Goal: Task Accomplishment & Management: Manage account settings

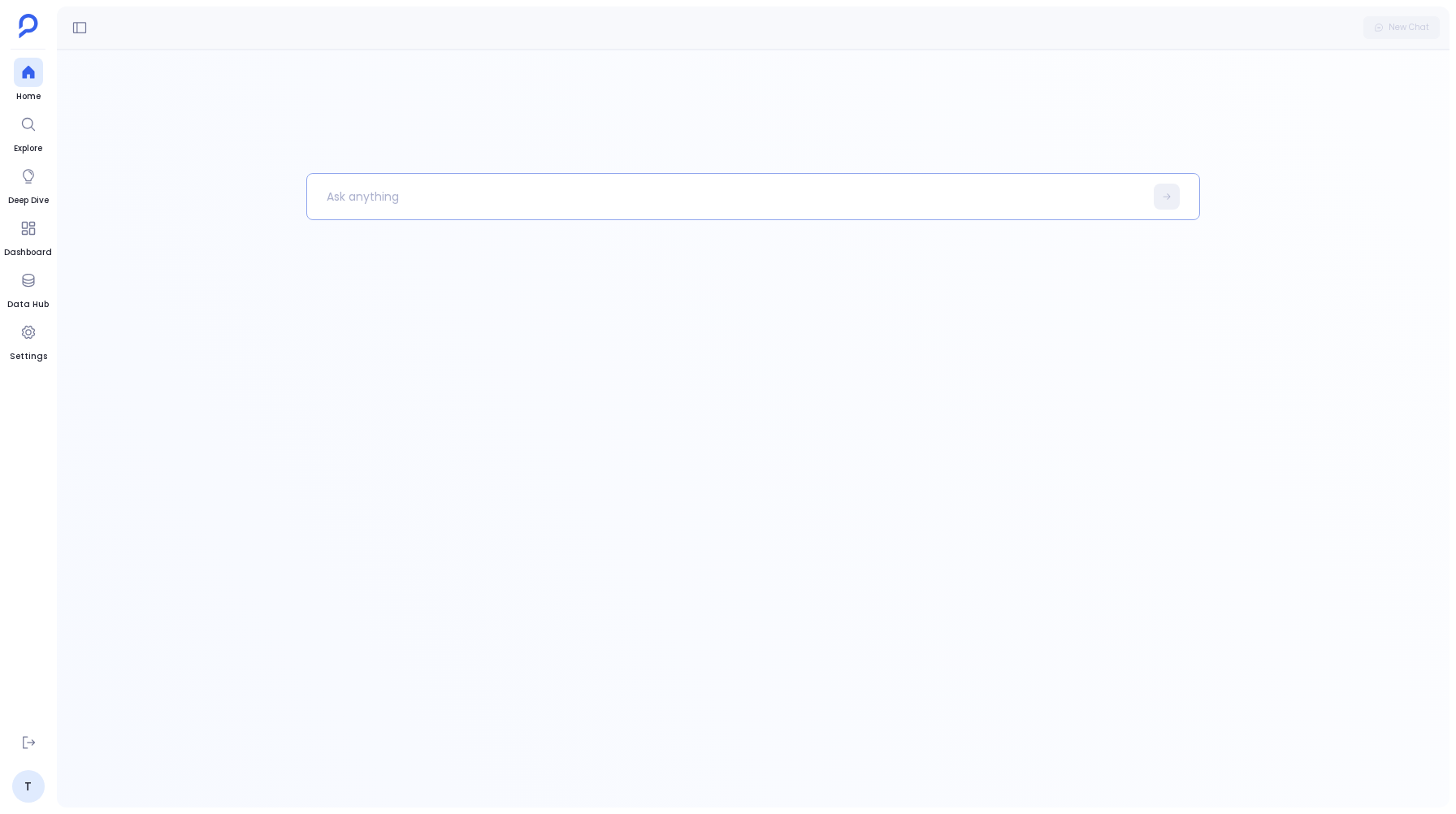
click at [377, 201] on p at bounding box center [726, 196] width 837 height 42
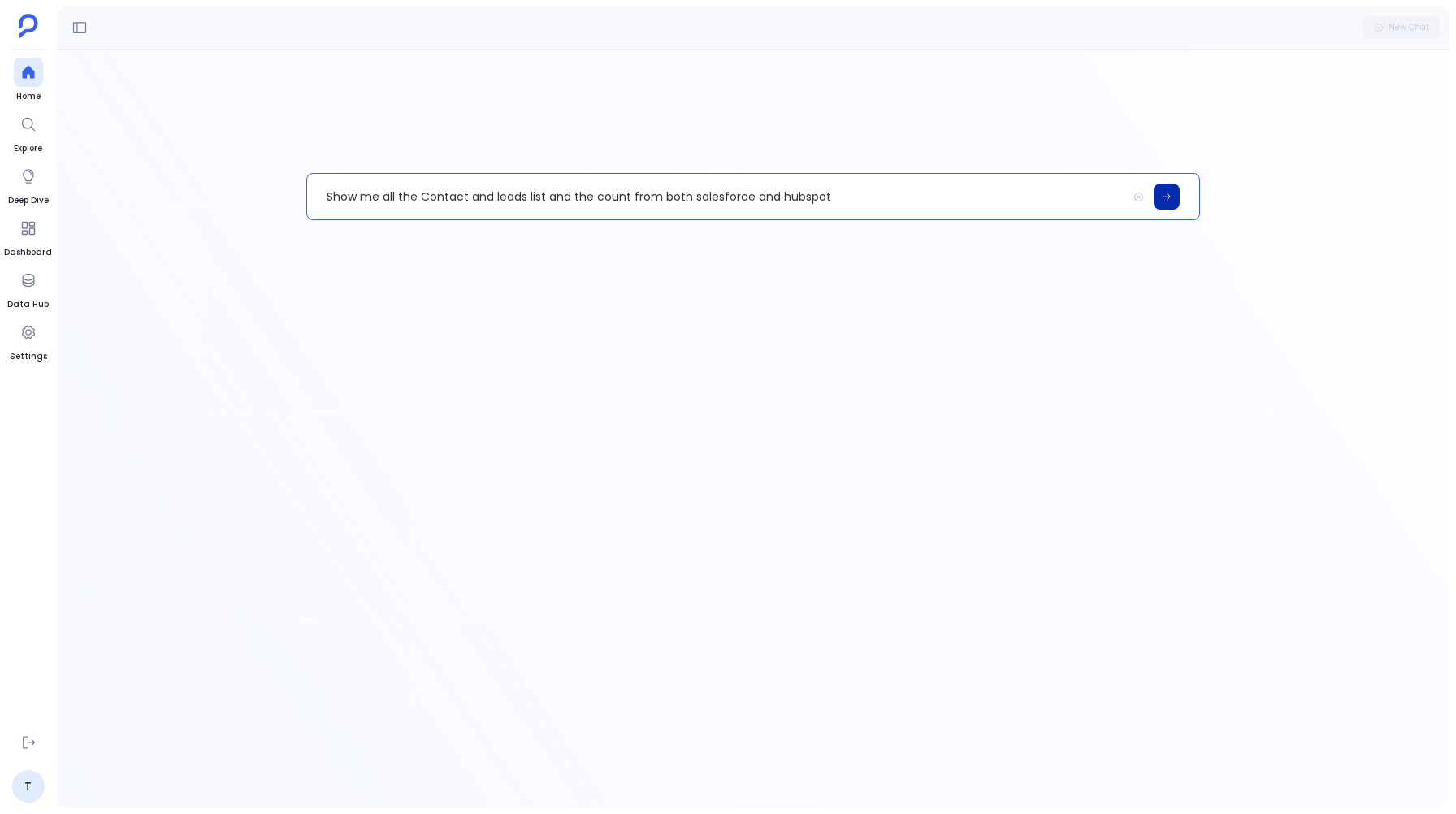
click at [1167, 187] on button at bounding box center [1167, 196] width 26 height 26
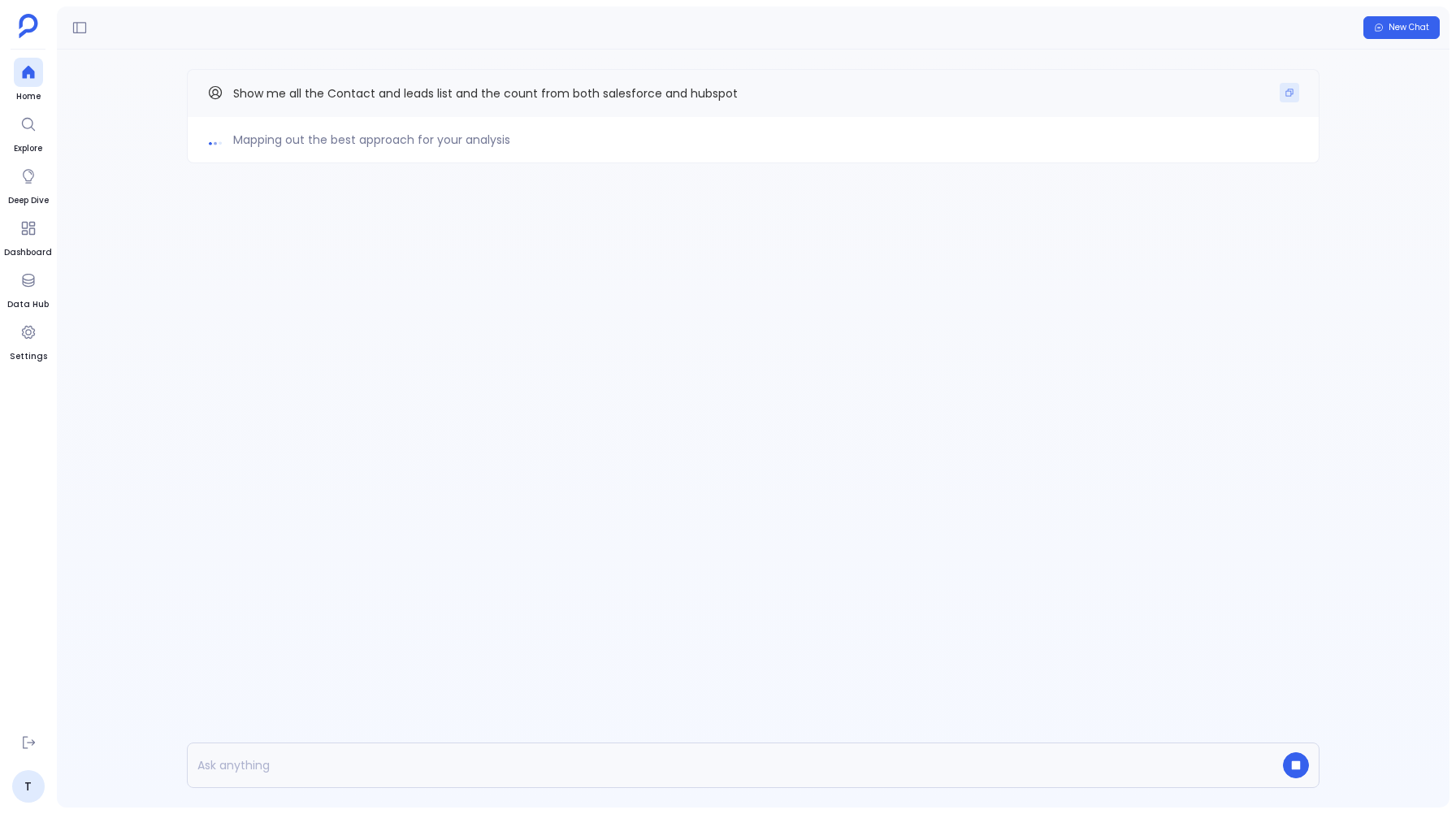
click at [1297, 90] on button "Copy" at bounding box center [1289, 93] width 19 height 19
click at [1300, 771] on button "button" at bounding box center [1295, 765] width 26 height 26
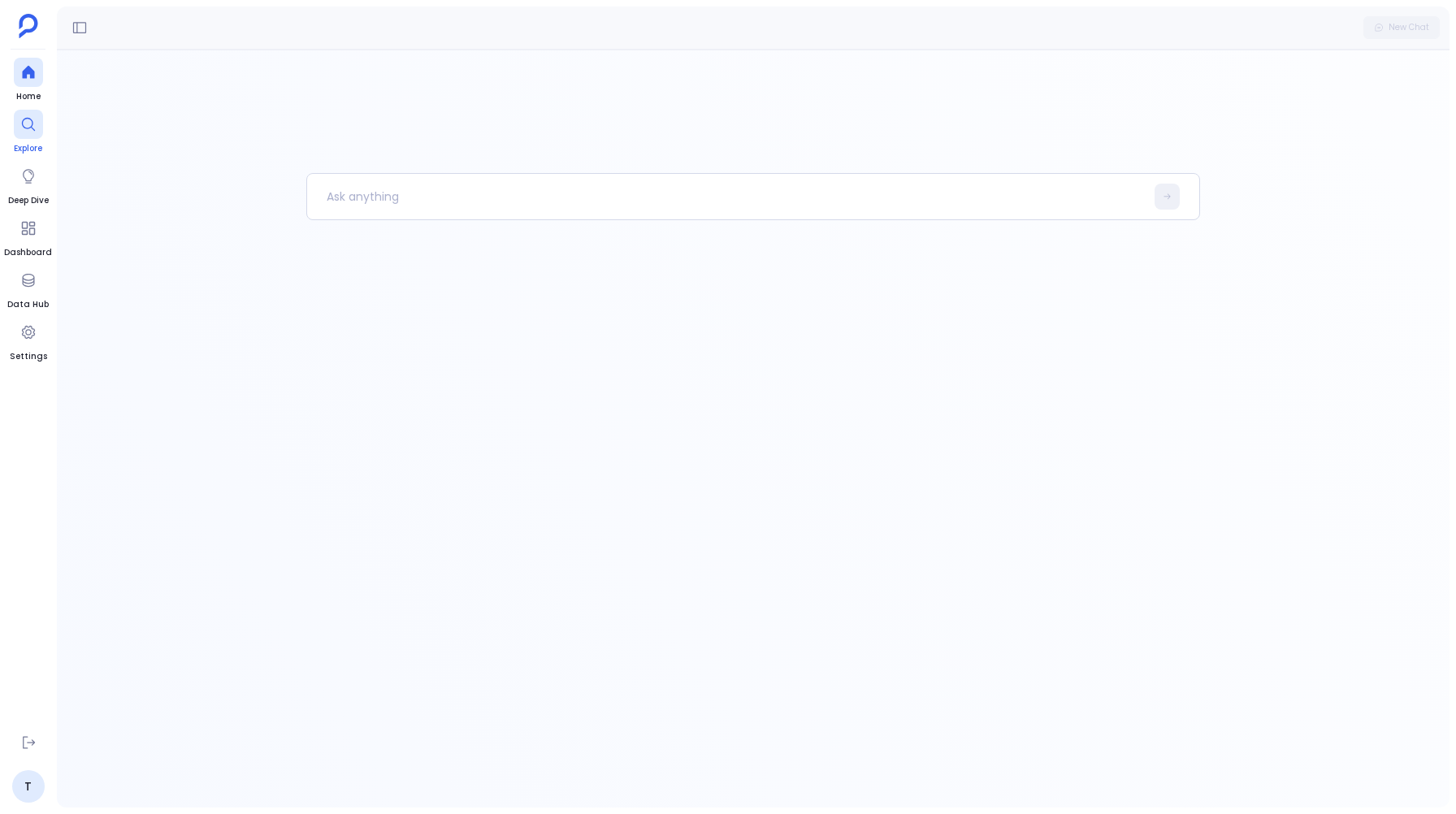
click at [24, 130] on icon at bounding box center [28, 124] width 16 height 16
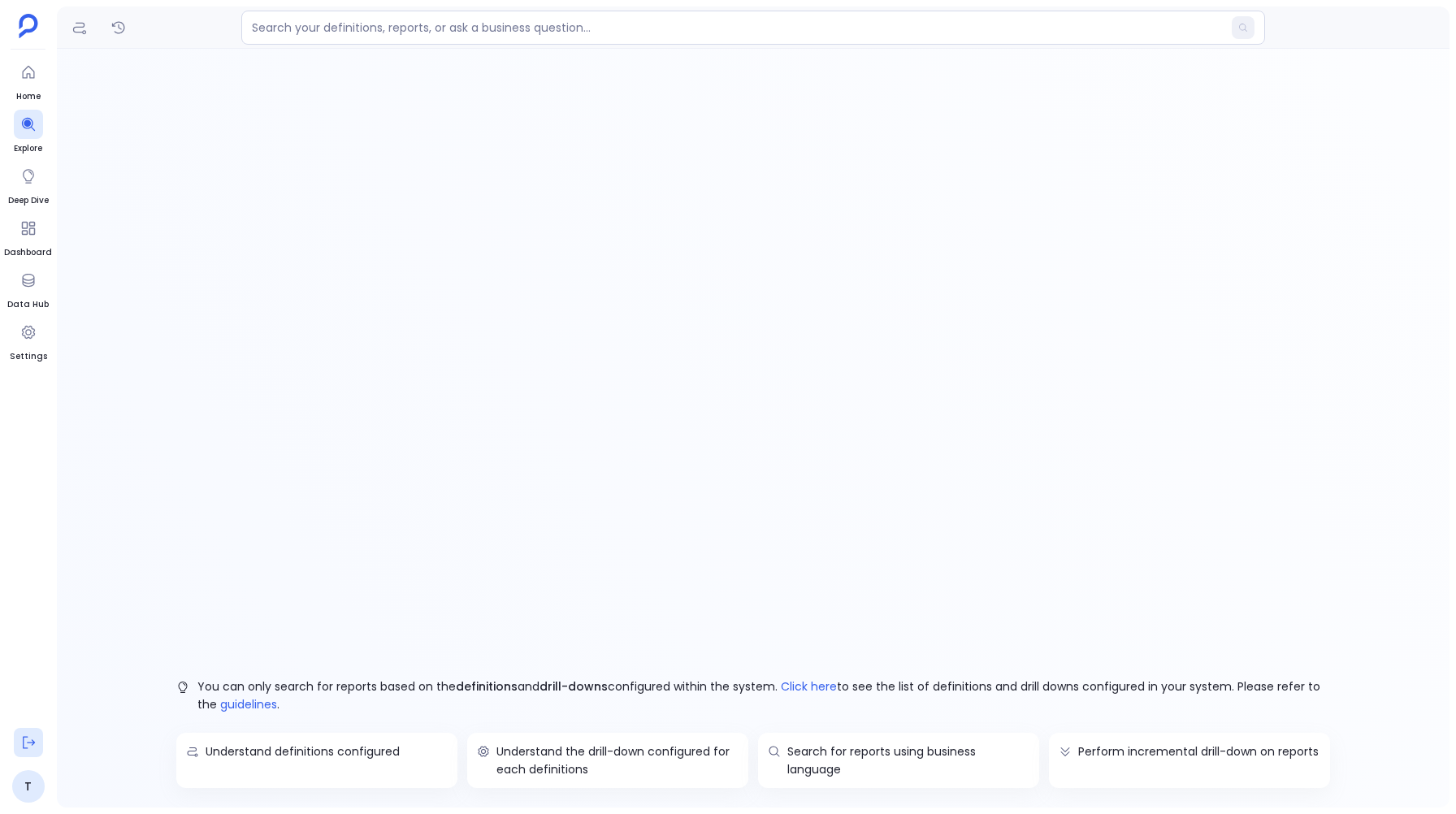
click at [28, 744] on icon at bounding box center [28, 742] width 16 height 16
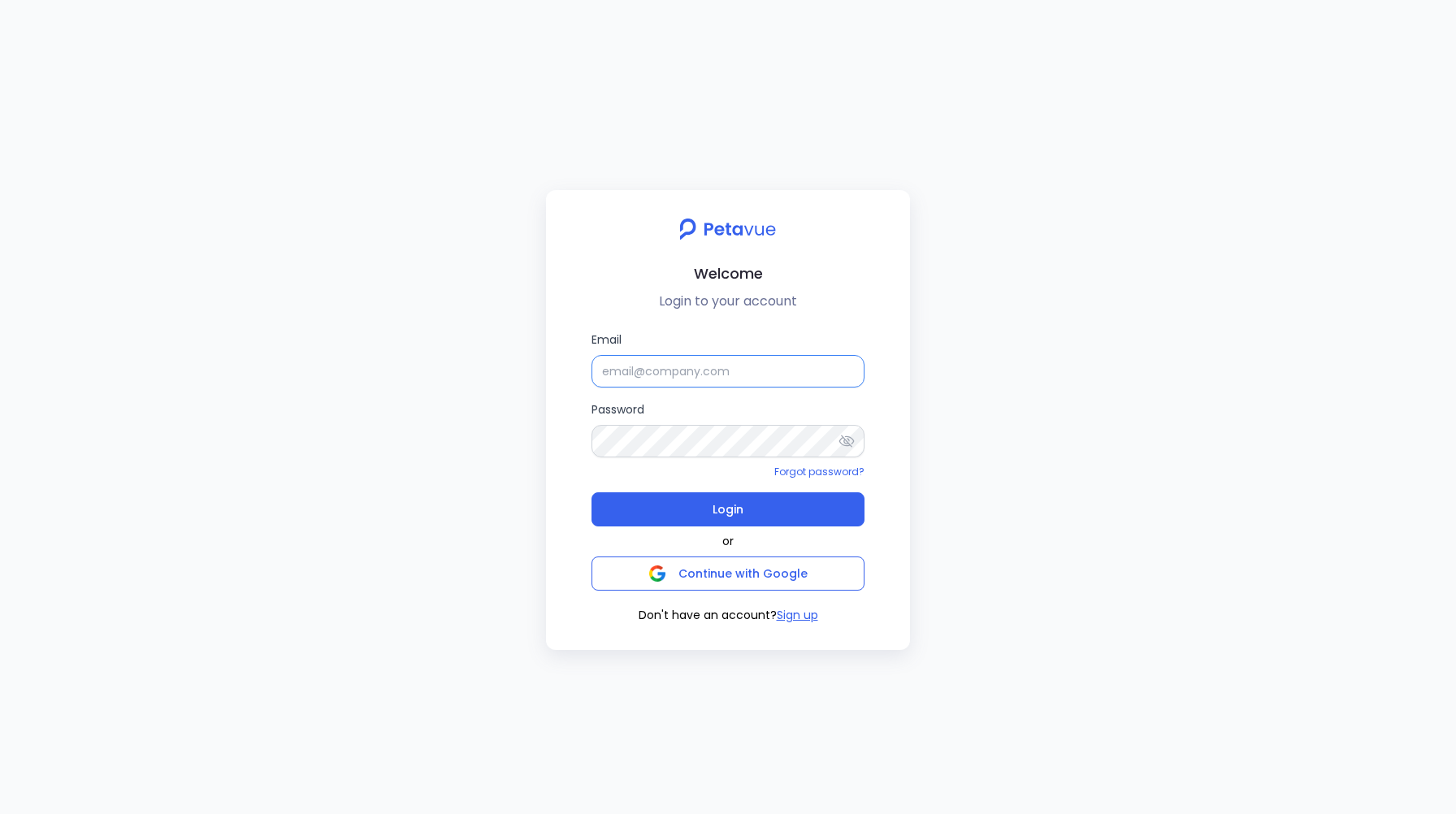
click at [652, 373] on input "Email" at bounding box center [728, 372] width 273 height 33
type input "[EMAIL_ADDRESS][DOMAIN_NAME]"
paste input "[EMAIL_ADDRESS][DOMAIN_NAME]"
type input "[EMAIL_ADDRESS][DOMAIN_NAME]"
click at [701, 511] on button "Login" at bounding box center [728, 509] width 273 height 34
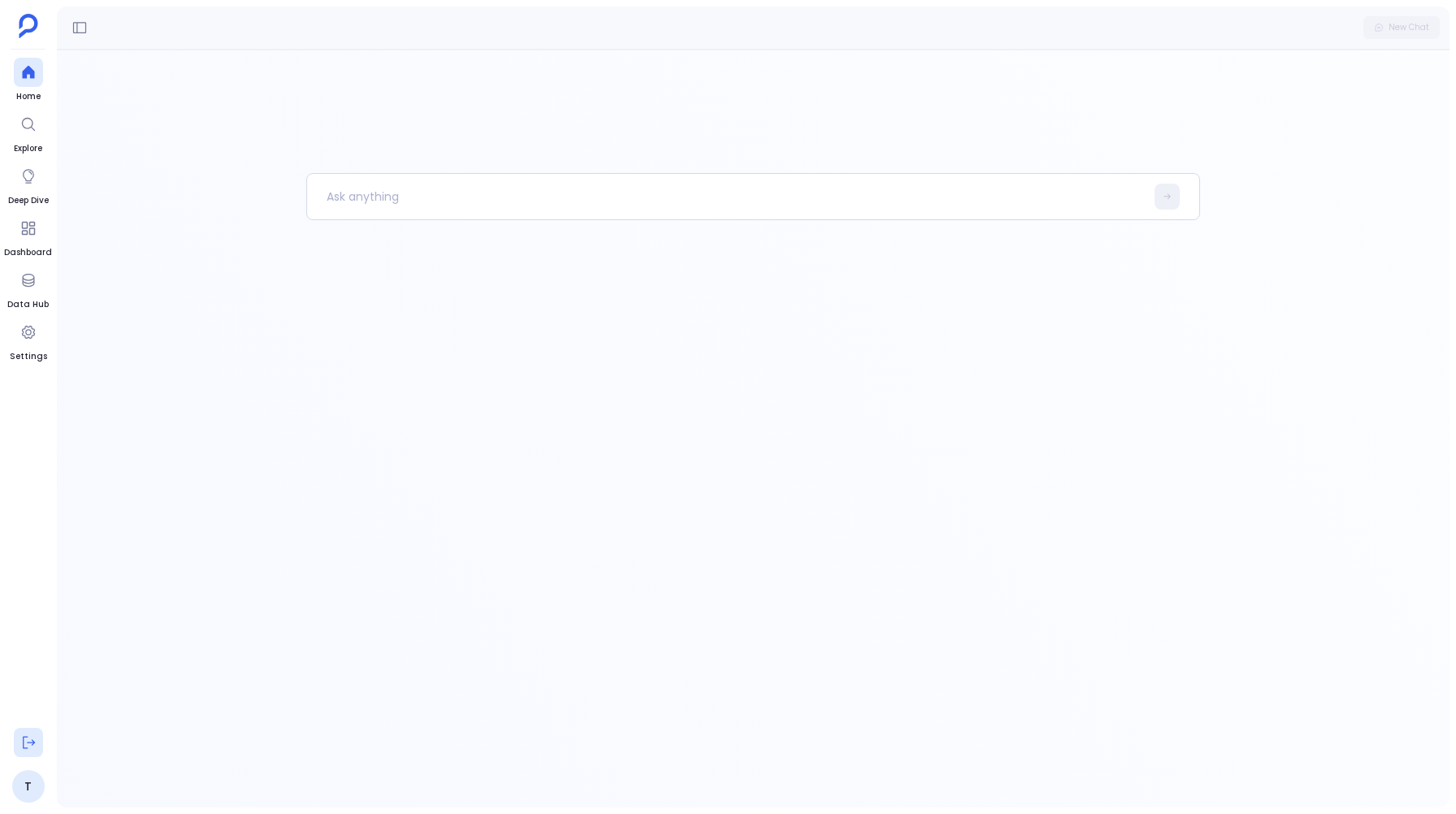
click at [21, 728] on button at bounding box center [28, 742] width 30 height 30
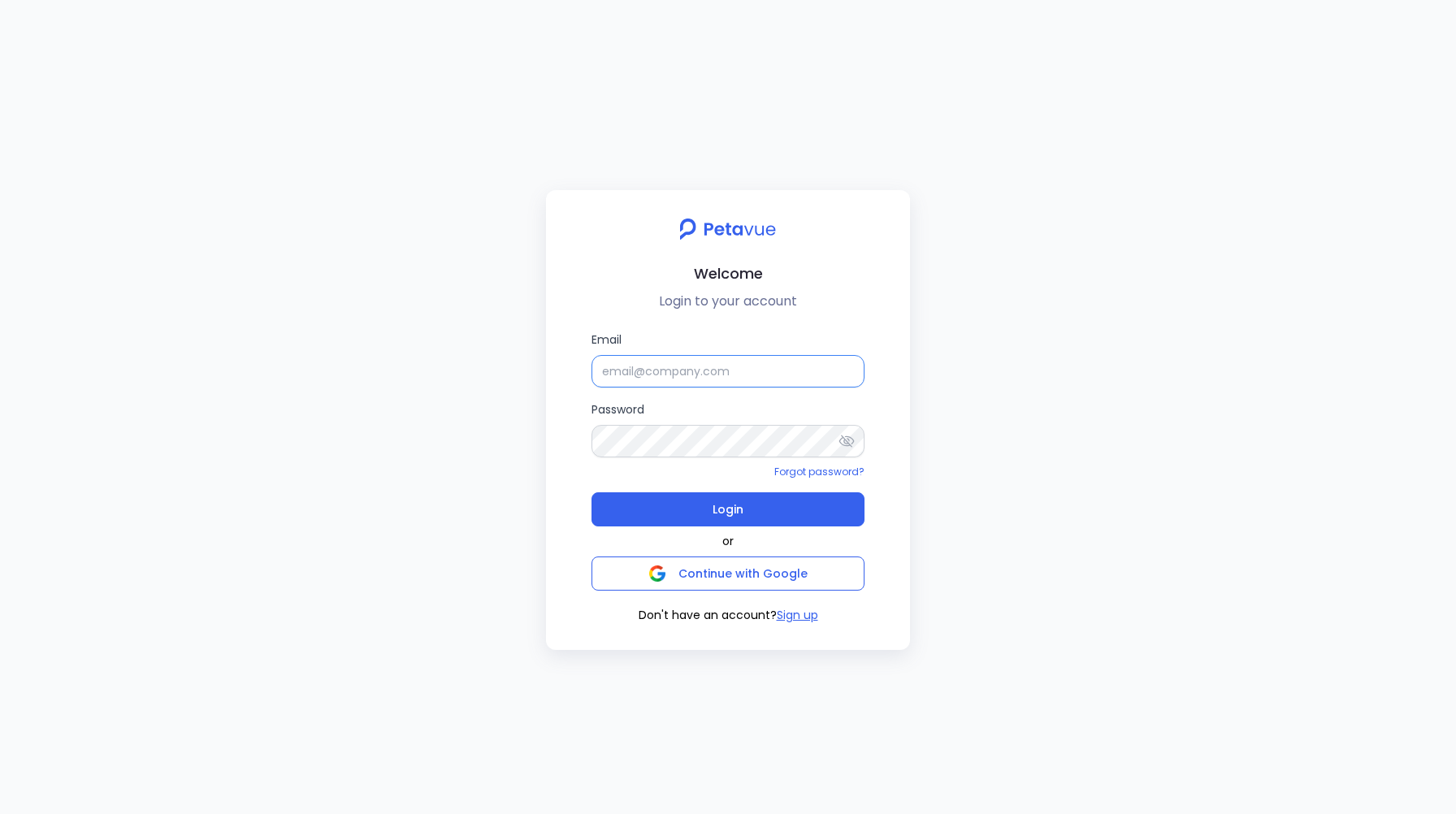
click at [673, 387] on input "Email" at bounding box center [728, 372] width 273 height 33
type input "[EMAIL_ADDRESS][DOMAIN_NAME]"
paste input "[EMAIL_ADDRESS][DOMAIN_NAME]"
type input "[EMAIL_ADDRESS][DOMAIN_NAME]"
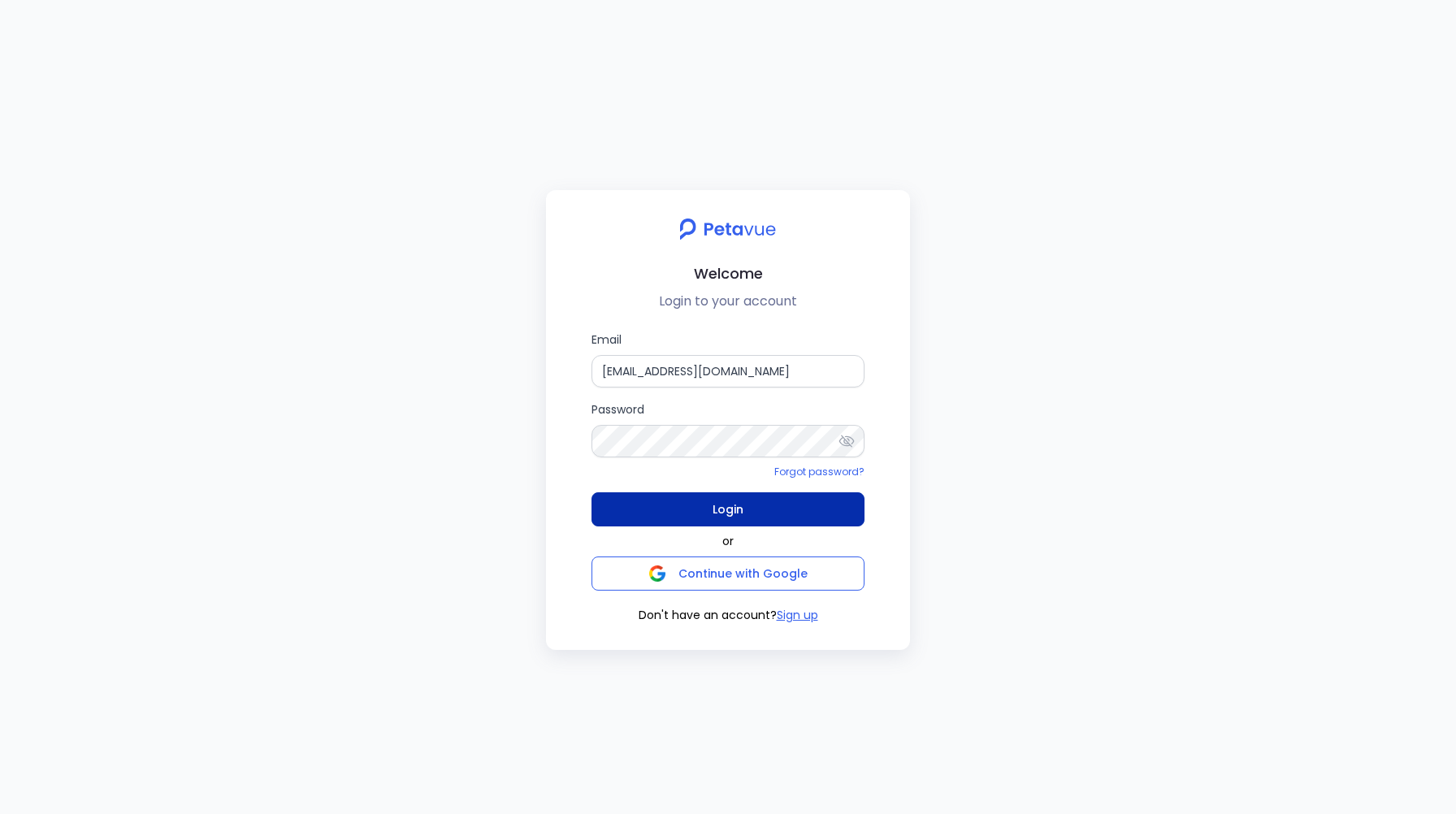
click at [679, 517] on button "Login" at bounding box center [728, 509] width 273 height 34
